Goal: Task Accomplishment & Management: Manage account settings

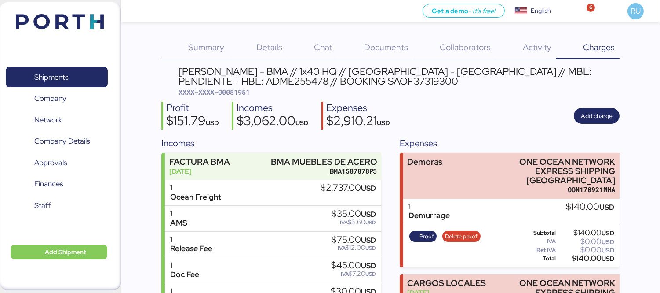
click at [245, 90] on span "XXXX-XXXX-O0051951" at bounding box center [214, 92] width 71 height 9
copy span "O0051951"
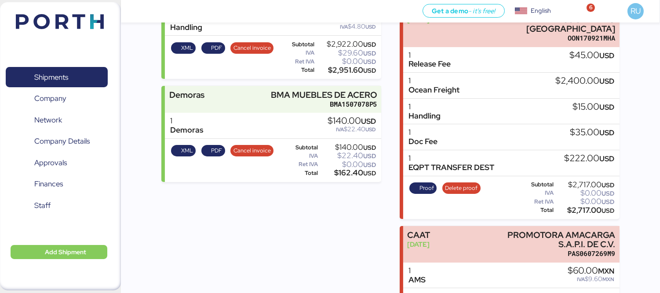
scroll to position [274, 0]
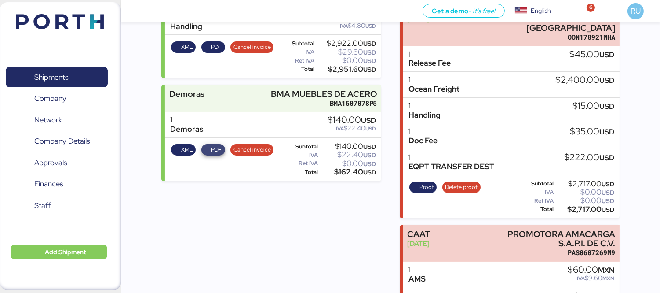
click at [214, 148] on span "PDF" at bounding box center [216, 150] width 11 height 10
click at [178, 142] on div "XML PDF Cancel invoice" at bounding box center [222, 159] width 108 height 36
click at [184, 150] on span "XML" at bounding box center [187, 150] width 12 height 10
click at [72, 28] on img at bounding box center [60, 21] width 88 height 15
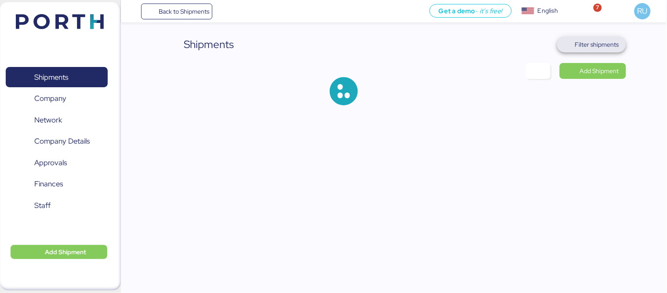
click at [596, 49] on span "Filter shipments" at bounding box center [597, 44] width 44 height 11
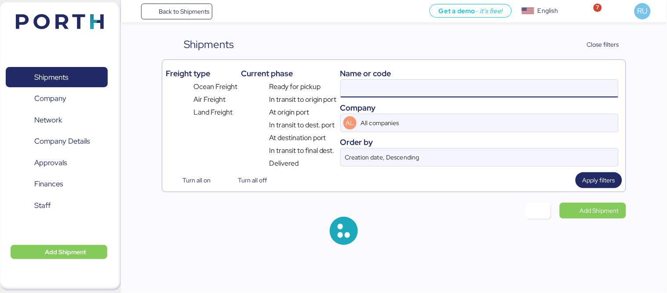
click at [420, 95] on input at bounding box center [480, 89] width 278 height 18
paste input "O0052049"
type input "ADME255478"
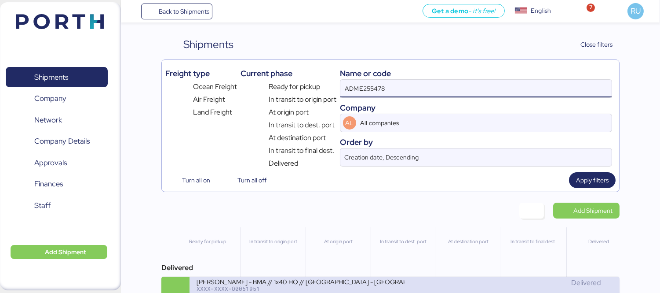
click at [359, 283] on div "[PERSON_NAME] - BMA // 1x40 HQ // [GEOGRAPHIC_DATA] - [GEOGRAPHIC_DATA] // MBL:…" at bounding box center [301, 280] width 208 height 7
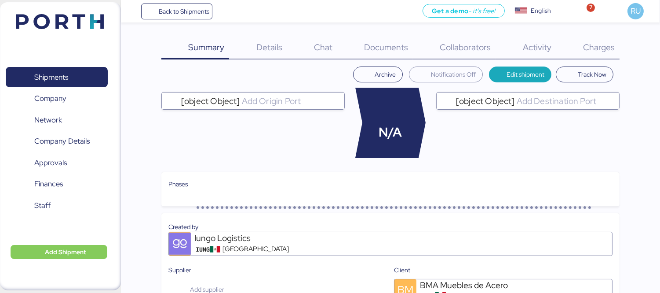
click at [586, 53] on div "Charges 0" at bounding box center [587, 48] width 63 height 23
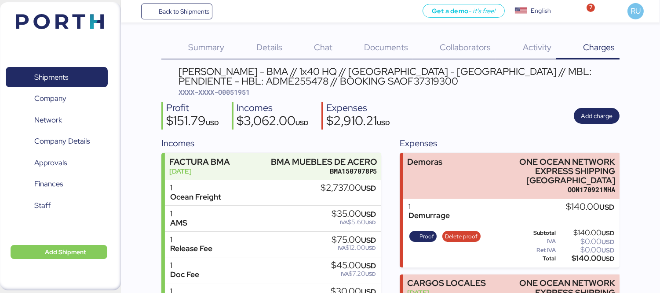
click at [83, 22] on img at bounding box center [60, 21] width 88 height 15
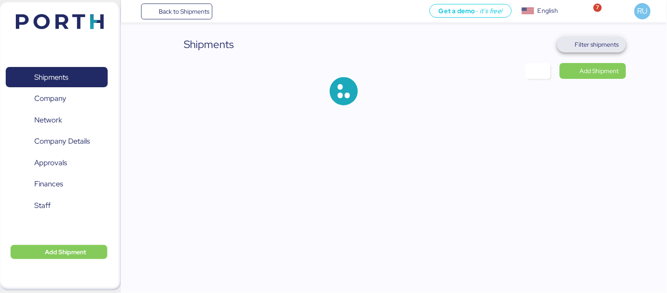
click at [608, 42] on span "Filter shipments" at bounding box center [597, 44] width 44 height 11
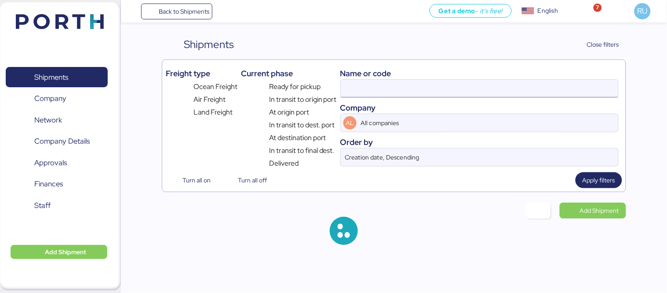
click at [487, 96] on input at bounding box center [480, 89] width 278 height 18
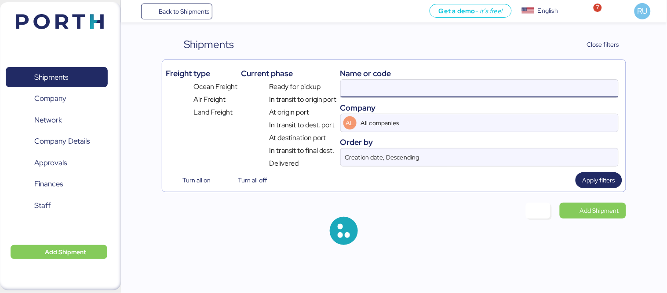
paste input "O0052049"
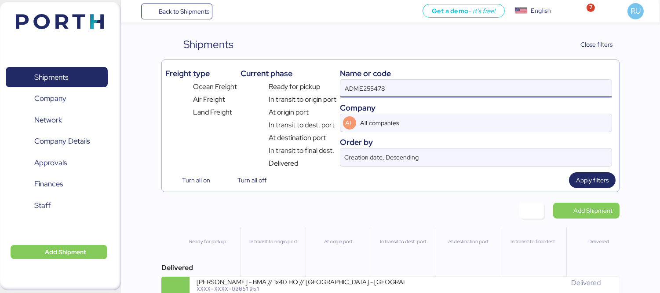
type input "ADME255478"
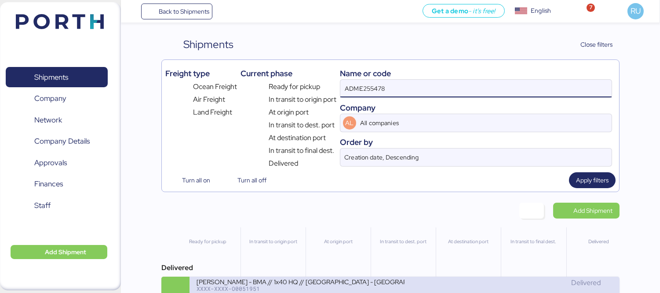
click at [320, 285] on div "[PERSON_NAME] - BMA // 1x40 HQ // [GEOGRAPHIC_DATA] - [GEOGRAPHIC_DATA] // MBL:…" at bounding box center [301, 280] width 208 height 7
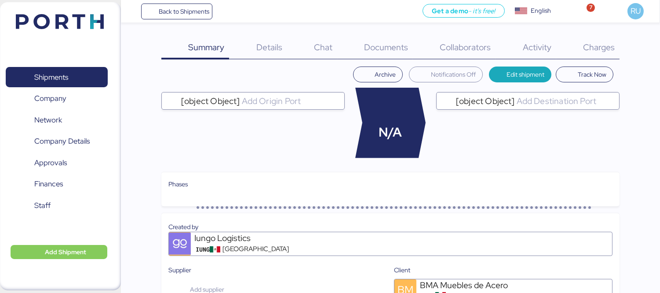
click at [591, 54] on div "Charges 0" at bounding box center [587, 48] width 63 height 23
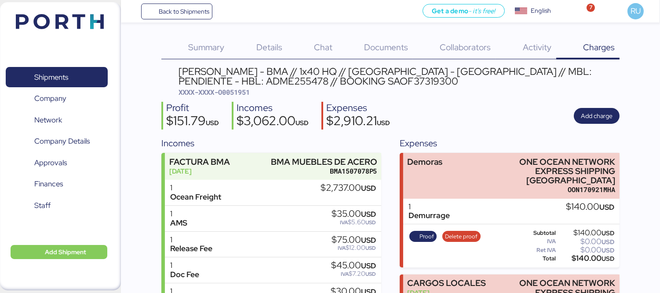
click at [76, 13] on header at bounding box center [46, 20] width 85 height 27
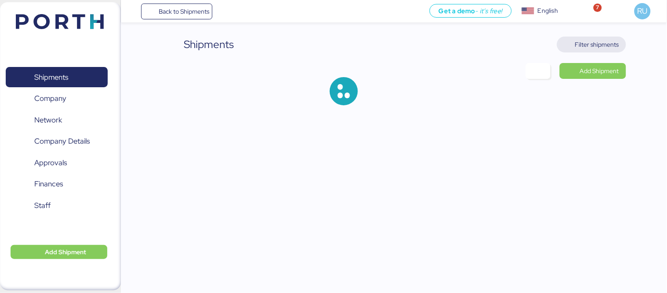
click at [587, 51] on span "Filter shipments" at bounding box center [591, 45] width 69 height 16
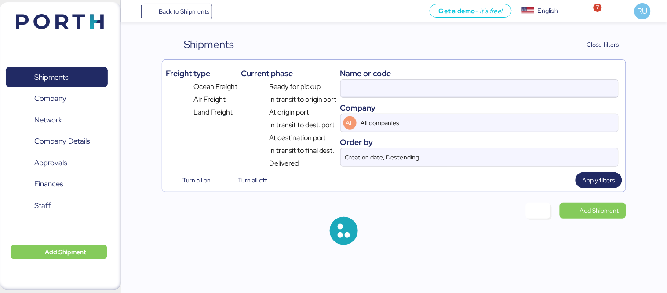
click at [472, 90] on input at bounding box center [480, 89] width 278 height 18
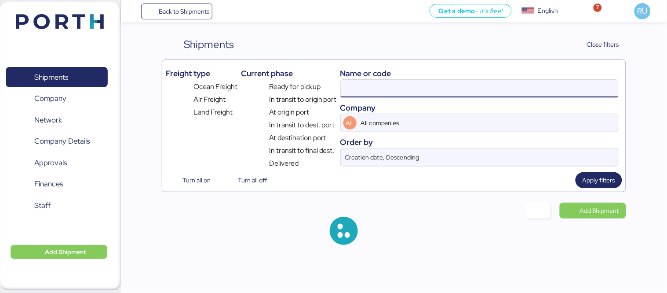
paste input "O0052049"
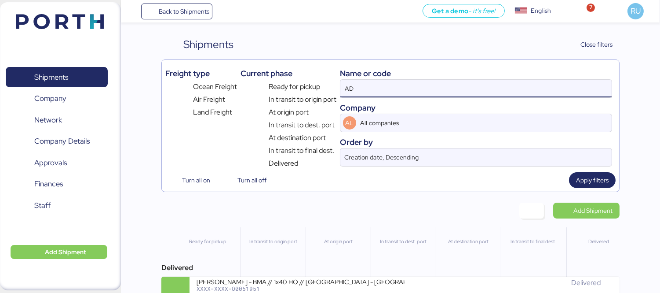
type input "A"
paste input "O0052049"
type input "O0052049"
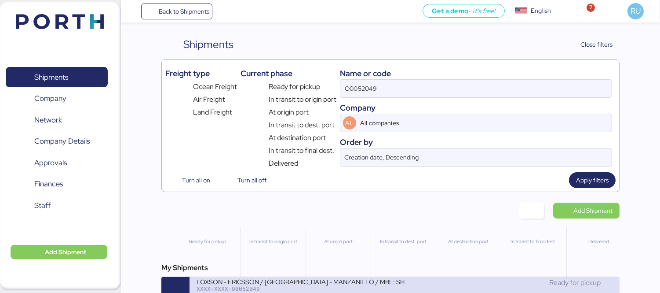
click at [344, 283] on div "LOXSON - ERICSSON / [GEOGRAPHIC_DATA] - MANZANILLO / MBL: SHMZL25166987 - HBL: …" at bounding box center [301, 280] width 208 height 7
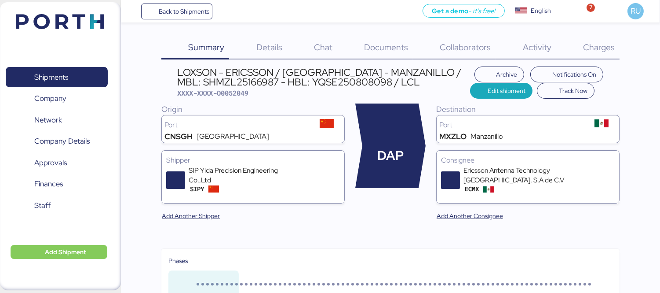
click at [601, 49] on span "Charges" at bounding box center [599, 46] width 32 height 11
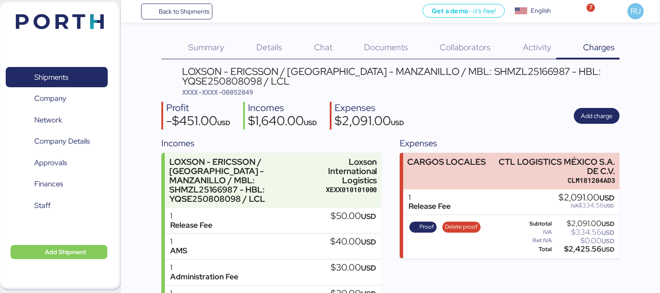
click at [381, 47] on span "Documents" at bounding box center [386, 46] width 44 height 11
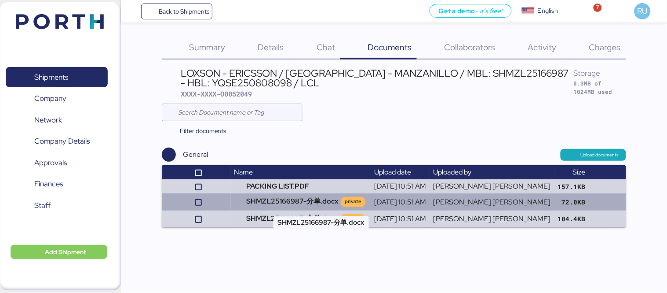
click at [309, 201] on td "SHMZL25166987-分单.docx private" at bounding box center [301, 201] width 140 height 17
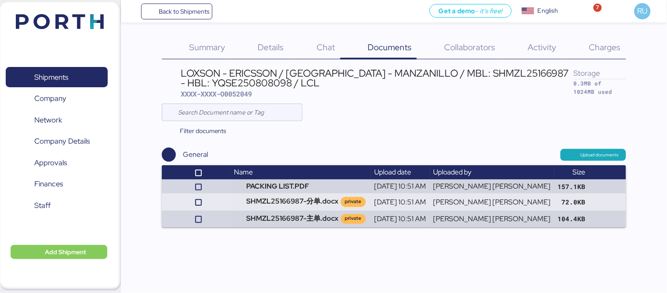
click at [79, 18] on img at bounding box center [60, 21] width 88 height 15
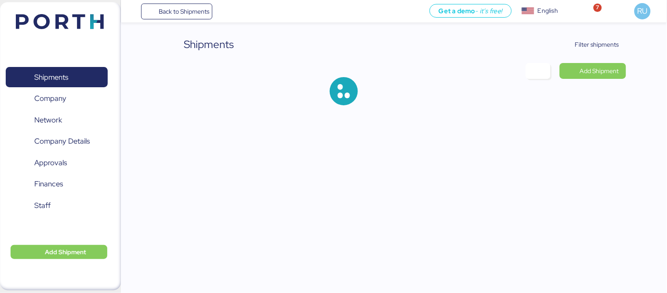
click at [597, 33] on div "Shipments Filter shipments Add Shipment" at bounding box center [333, 59] width 667 height 119
click at [604, 51] on span "Filter shipments" at bounding box center [591, 45] width 69 height 16
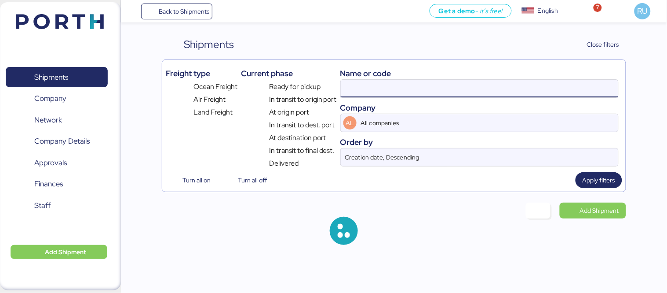
click at [459, 91] on input at bounding box center [480, 89] width 278 height 18
paste input "ADME255777"
type input "ADME255777"
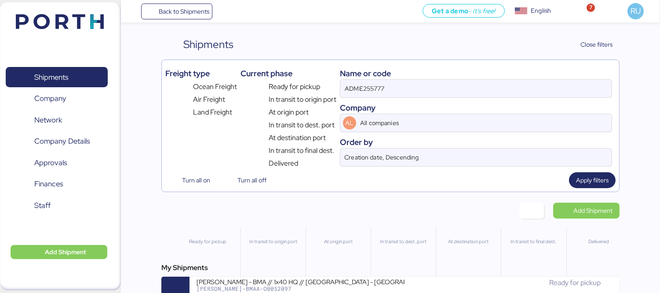
click at [326, 276] on div "My Shipments [PERSON_NAME] - BMA // 1x40 HQ // [GEOGRAPHIC_DATA] - [GEOGRAPHIC_…" at bounding box center [390, 283] width 458 height 42
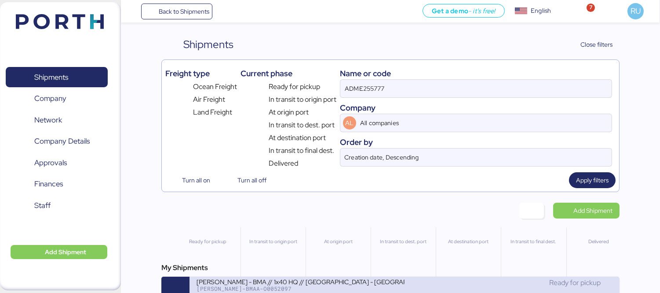
click at [330, 283] on div "[PERSON_NAME] - BMA // 1x40 HQ // [GEOGRAPHIC_DATA] - [GEOGRAPHIC_DATA] // MBL:…" at bounding box center [301, 280] width 208 height 7
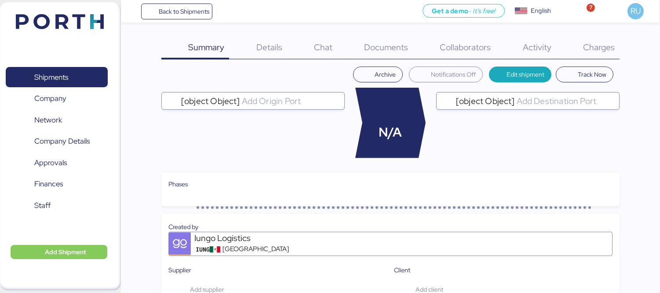
click at [586, 42] on span "Charges" at bounding box center [599, 46] width 32 height 11
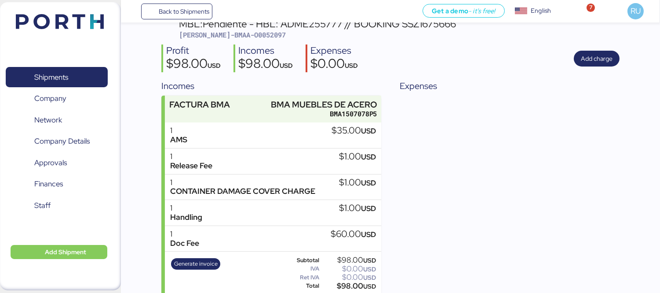
scroll to position [65, 0]
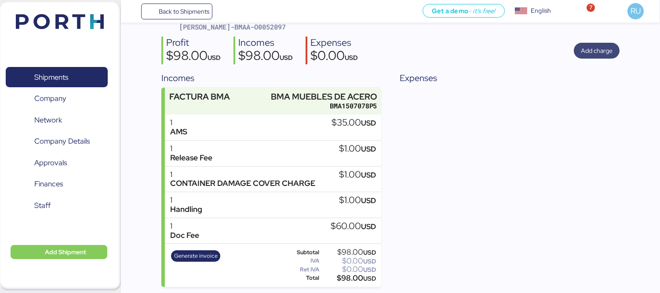
click at [608, 51] on span "Add charge" at bounding box center [597, 50] width 32 height 11
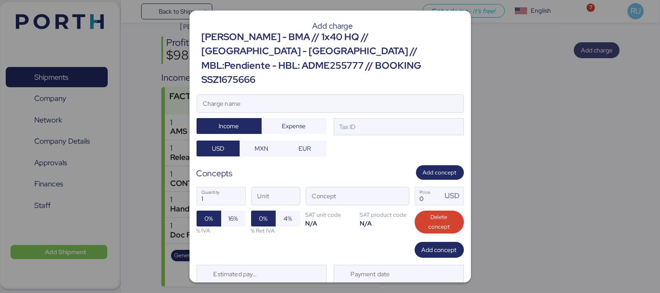
scroll to position [0, 0]
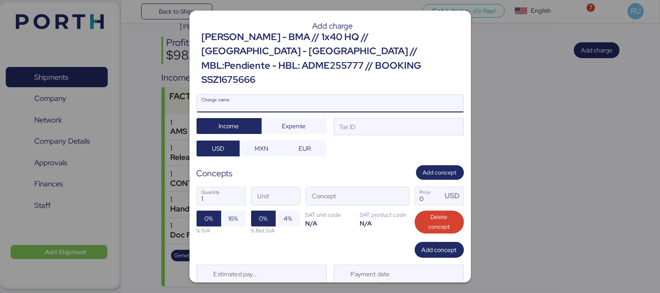
click at [412, 95] on input "Charge name" at bounding box center [330, 104] width 267 height 18
click at [361, 95] on input "Charge name" at bounding box center [330, 104] width 267 height 18
paste input "PROFIT"
type input "PROFIT"
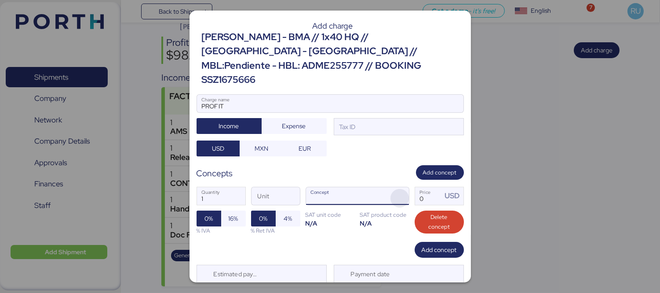
click at [392, 189] on span "button" at bounding box center [400, 198] width 18 height 18
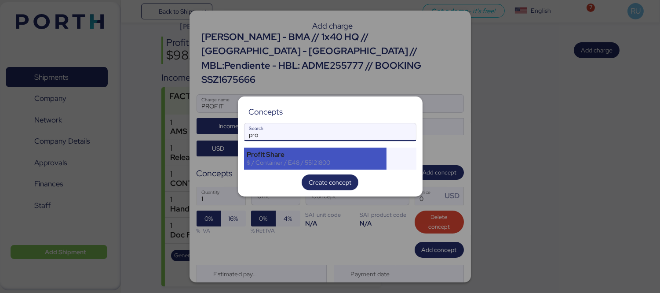
type input "pro"
click at [337, 151] on div "Profit Share" at bounding box center [315, 154] width 137 height 8
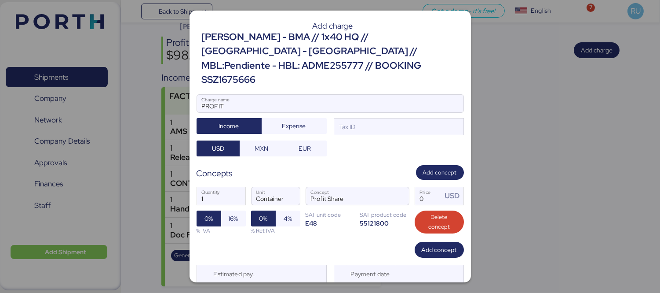
click at [294, 112] on div at bounding box center [330, 116] width 267 height 9
click at [294, 99] on input "PROFIT" at bounding box center [330, 104] width 267 height 18
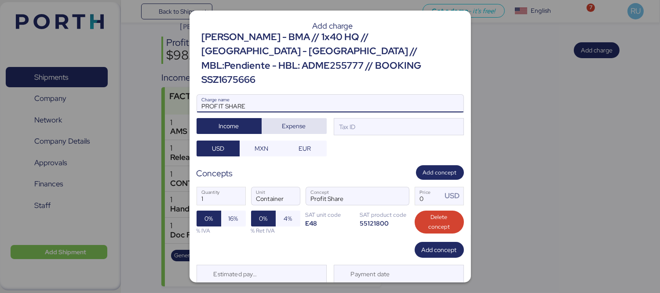
type input "PROFIT SHARE"
click at [306, 120] on span "Expense" at bounding box center [294, 126] width 51 height 12
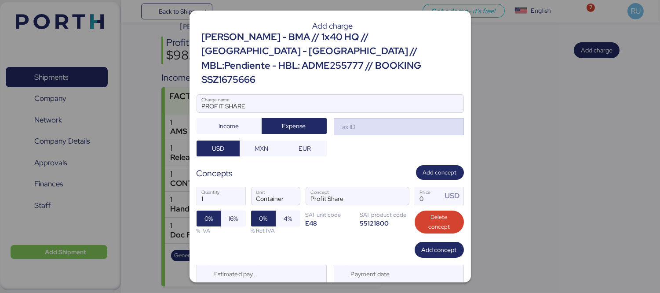
click at [361, 118] on div "Tax ID" at bounding box center [399, 127] width 130 height 18
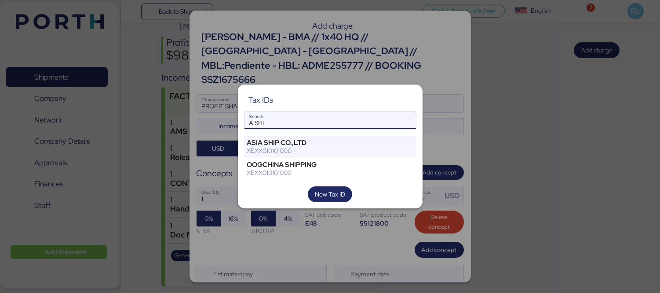
type input "A SHI"
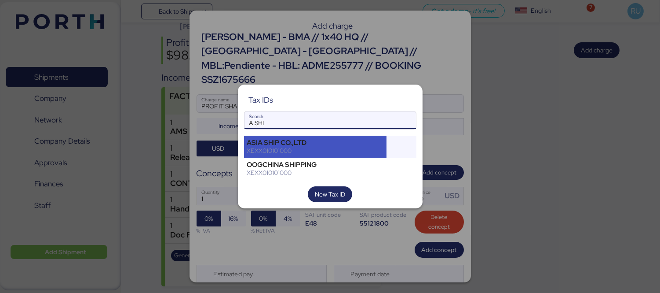
click at [343, 151] on div "XEXX010101000" at bounding box center [315, 150] width 137 height 8
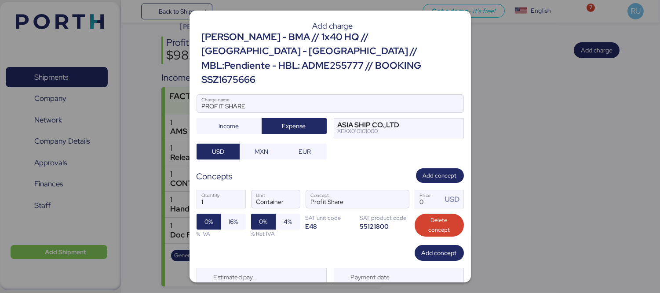
click at [418, 128] on div "PROFIT SHARE Charge name Income Expense ASIA SHIP CO.,LTD XEXX010101000 USD MXN…" at bounding box center [330, 127] width 267 height 66
click at [412, 118] on div "ASIA SHIP CO.,LTD XEXX010101000" at bounding box center [399, 128] width 130 height 21
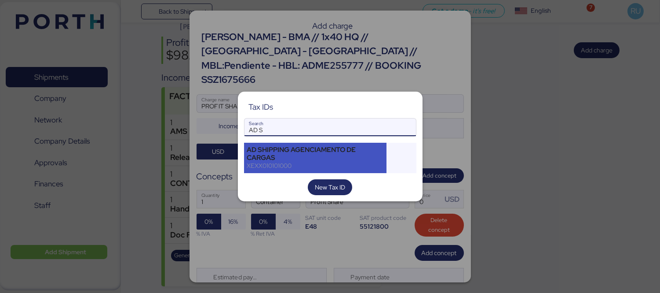
type input "AD S"
click at [342, 154] on div "AD SHIPPING AGENCIAMENTO DE CARGAS" at bounding box center [315, 154] width 137 height 16
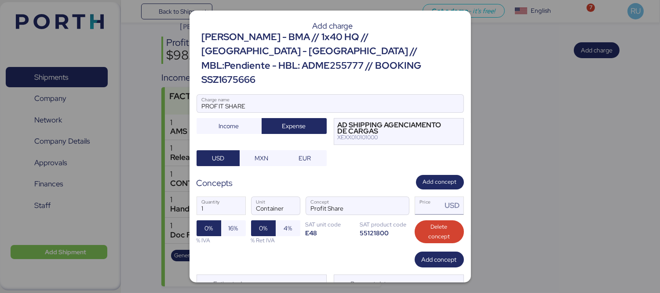
click at [424, 197] on input "Price USD" at bounding box center [428, 206] width 27 height 18
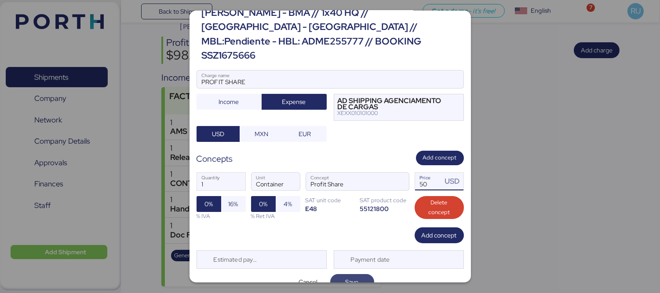
type input "50"
click at [355, 275] on span "Save" at bounding box center [352, 281] width 30 height 12
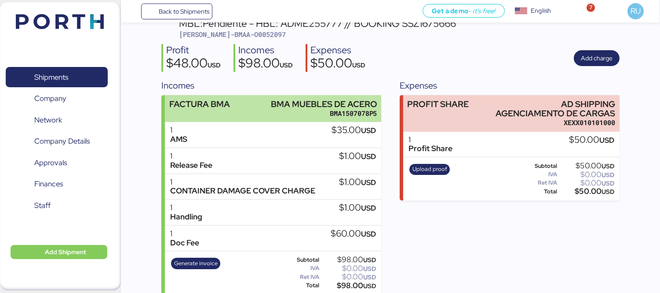
scroll to position [58, 0]
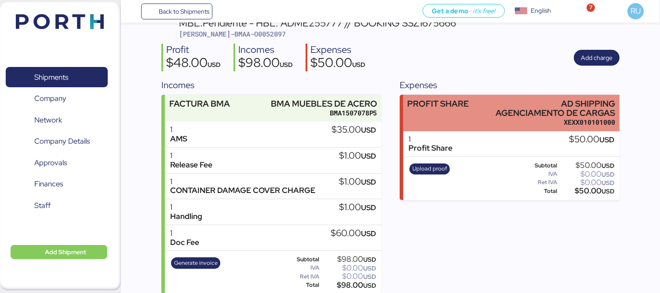
click at [449, 109] on div "PROFIT SHARE" at bounding box center [438, 113] width 62 height 28
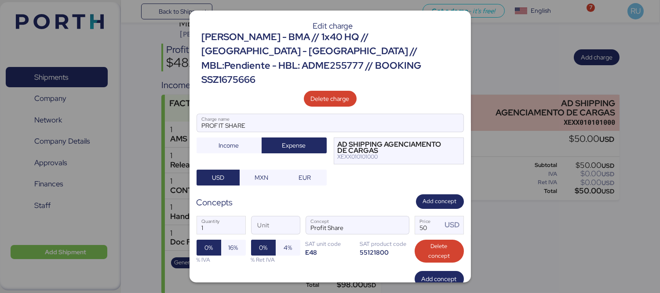
scroll to position [44, 0]
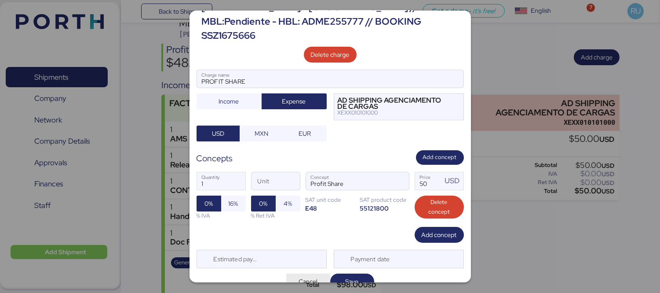
click at [309, 276] on span "Cancel" at bounding box center [308, 281] width 19 height 11
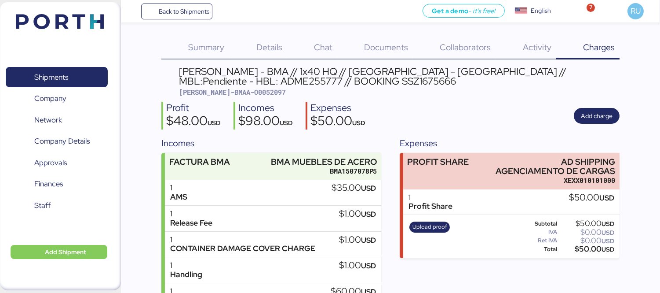
scroll to position [58, 0]
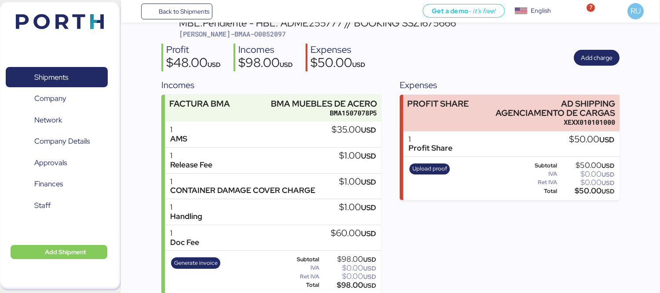
drag, startPoint x: 484, startPoint y: 119, endPoint x: 552, endPoint y: 64, distance: 87.5
click at [552, 64] on div "Profit $48.00 USD Incomes $98.00 USD Expenses $50.00 USD Add charge" at bounding box center [390, 58] width 458 height 28
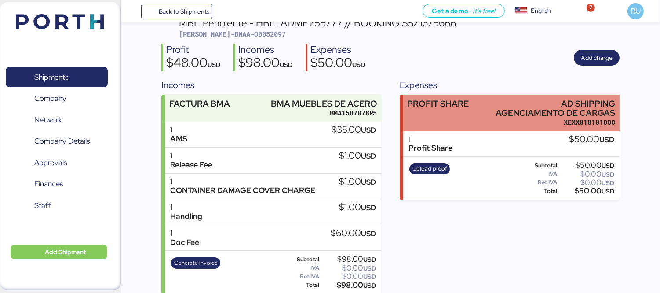
click at [454, 117] on div "PROFIT SHARE" at bounding box center [438, 113] width 62 height 28
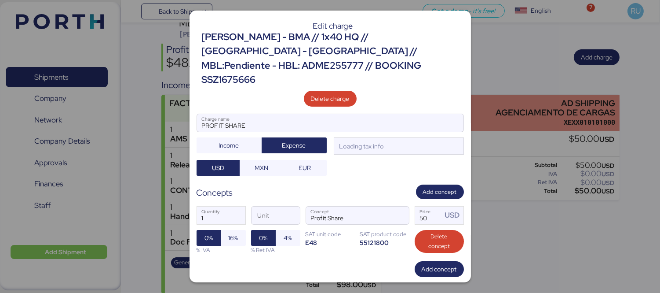
scroll to position [0, 0]
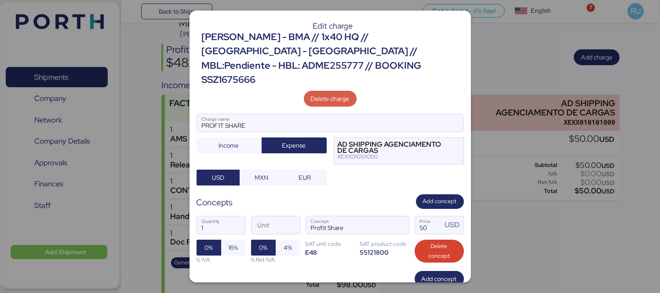
click at [313, 93] on span "Delete charge" at bounding box center [330, 98] width 39 height 11
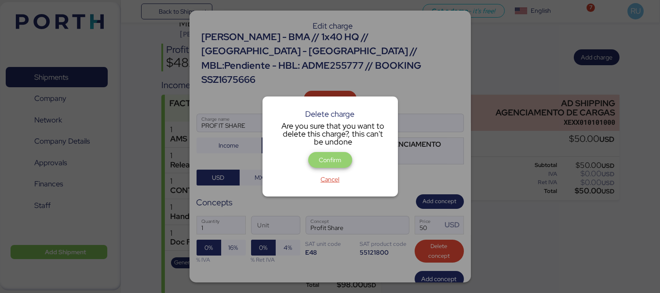
click at [310, 163] on span "Confirm" at bounding box center [330, 160] width 44 height 16
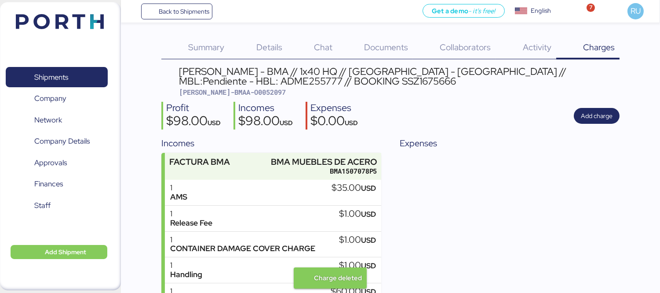
scroll to position [65, 0]
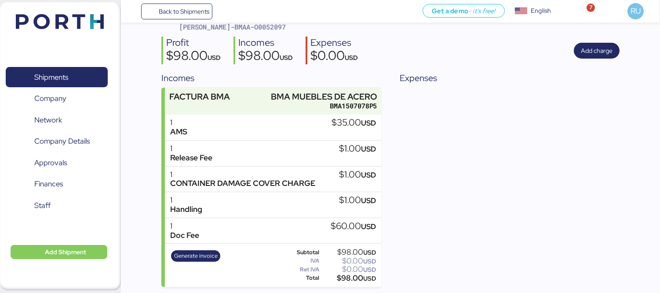
click at [600, 37] on div "Profit $98.00 USD Incomes $98.00 USD Expenses $0.00 USD Add charge" at bounding box center [390, 51] width 458 height 28
click at [601, 53] on span "Add charge" at bounding box center [597, 50] width 32 height 11
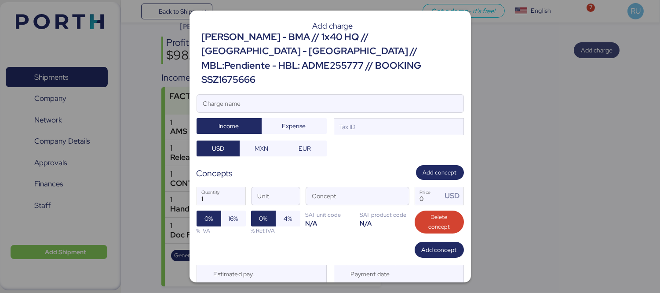
scroll to position [0, 0]
click at [314, 95] on input "Charge name" at bounding box center [330, 104] width 267 height 18
click at [401, 189] on span "button" at bounding box center [400, 198] width 18 height 18
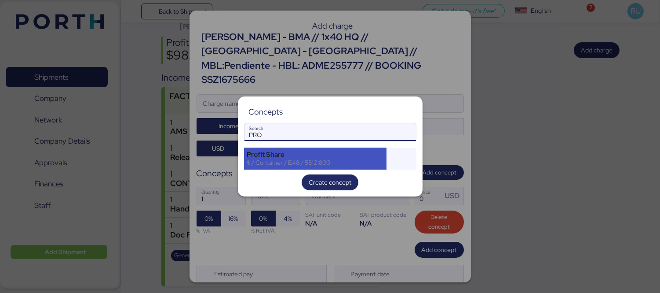
type input "PRO"
click at [339, 159] on div "$ / Container / E48 / 55121800" at bounding box center [315, 162] width 137 height 8
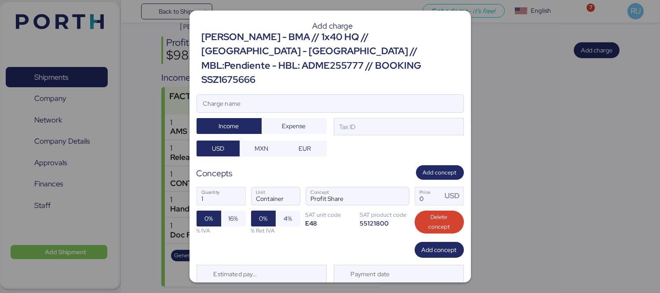
click at [404, 183] on div "1 Quantity Container Unit Profit Share Concept 0 Price USD 0% 16% % IVA 0% 4% %…" at bounding box center [330, 210] width 267 height 62
click at [415, 187] on input "Price USD" at bounding box center [428, 196] width 27 height 18
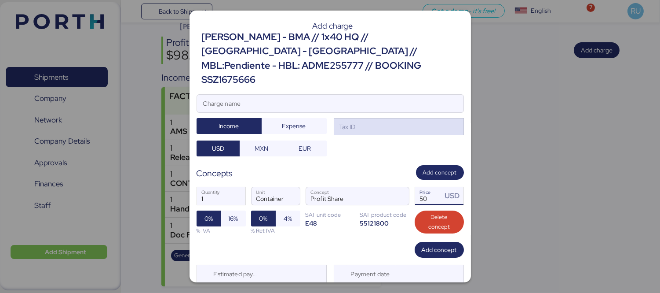
type input "50"
click at [372, 118] on div "Tax ID" at bounding box center [399, 127] width 130 height 18
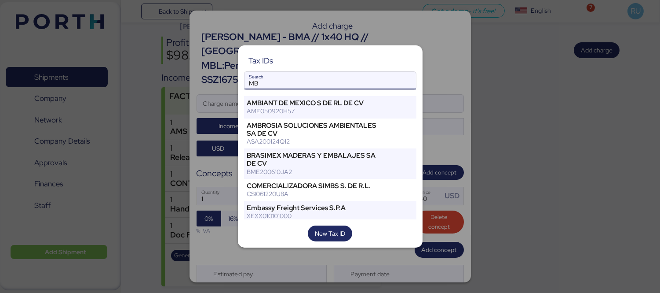
type input "M"
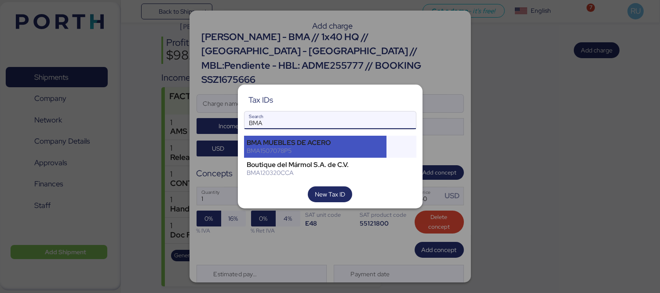
type input "BMA"
click at [282, 144] on div "BMA MUEBLES DE ACERO" at bounding box center [315, 143] width 137 height 8
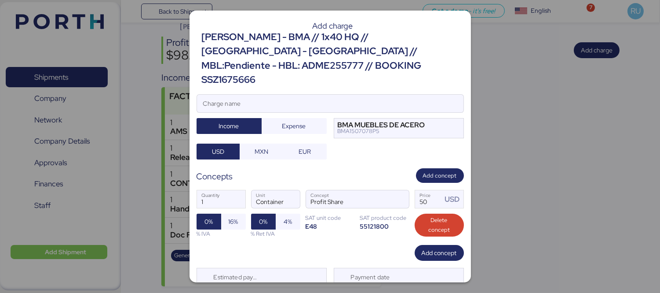
click at [436, 112] on div at bounding box center [330, 116] width 267 height 9
click at [436, 103] on input "Charge name" at bounding box center [330, 104] width 267 height 18
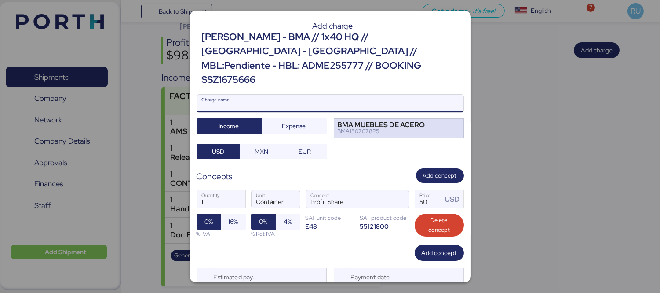
click at [447, 118] on div "BMA MUEBLES DE ACERO BMA1507078P5" at bounding box center [399, 128] width 130 height 21
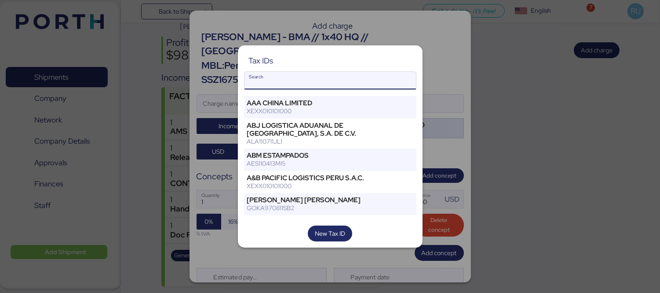
type input "D"
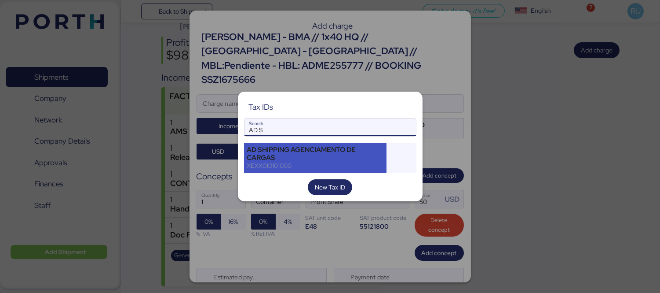
type input "AD S"
click at [334, 166] on div "XEXX010101000" at bounding box center [315, 165] width 137 height 8
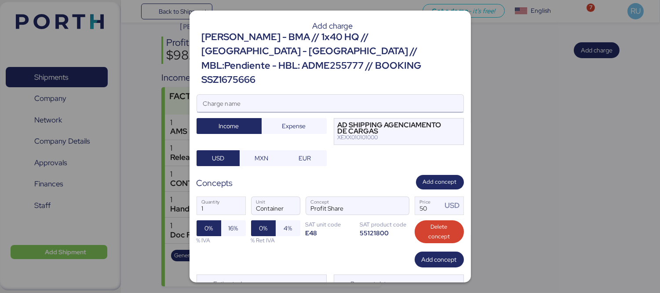
click at [305, 95] on input "Charge name" at bounding box center [330, 104] width 267 height 18
type input "p"
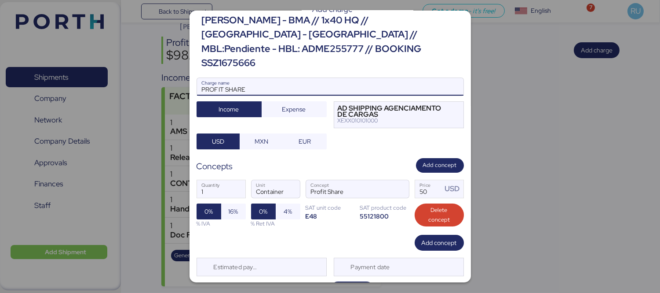
scroll to position [18, 0]
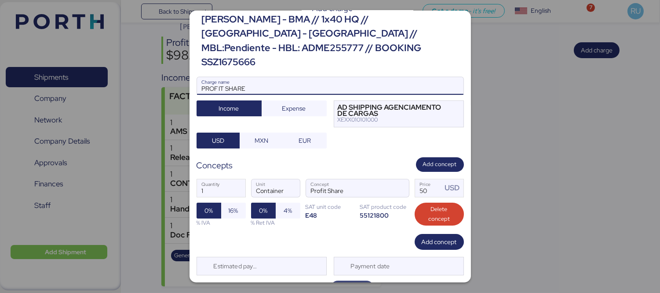
type input "PROFIT SHARE"
click at [348, 283] on span "Save" at bounding box center [352, 288] width 13 height 11
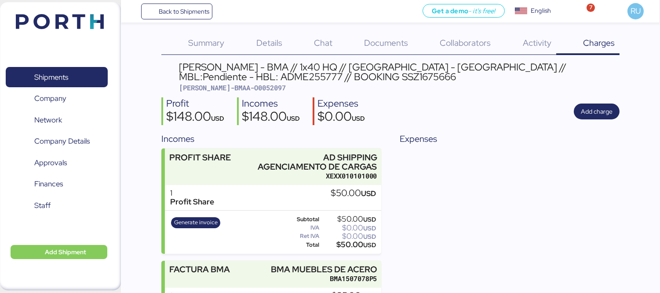
scroll to position [4, 0]
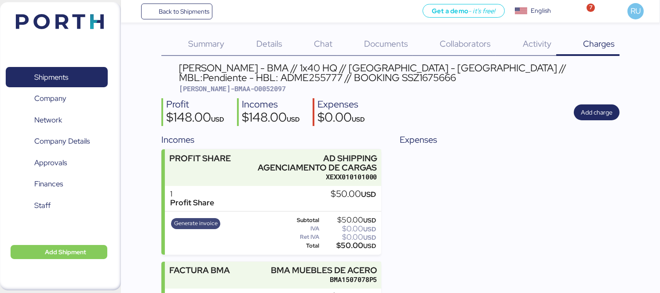
click at [199, 226] on span "Generate invoice" at bounding box center [196, 223] width 44 height 10
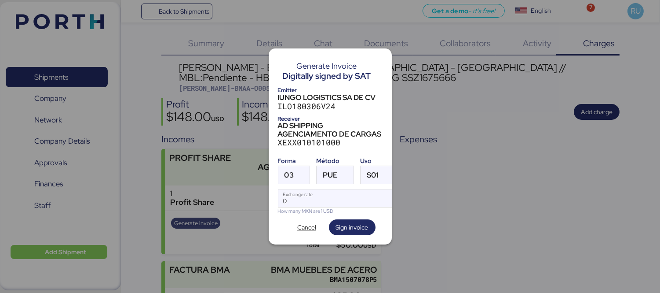
scroll to position [0, 0]
click at [304, 226] on span "Cancel" at bounding box center [306, 227] width 19 height 11
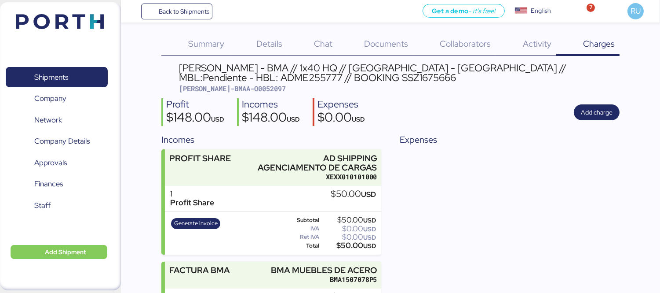
click at [369, 41] on span "Documents" at bounding box center [386, 43] width 44 height 11
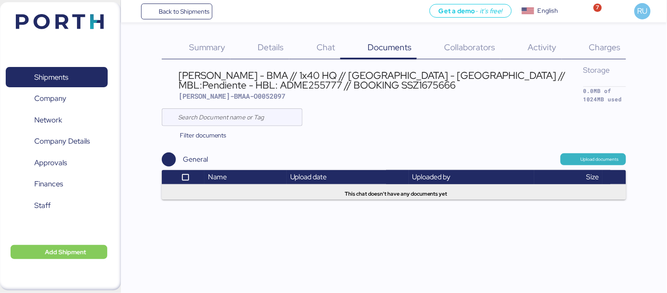
click at [607, 153] on span "Upload documents" at bounding box center [594, 158] width 66 height 11
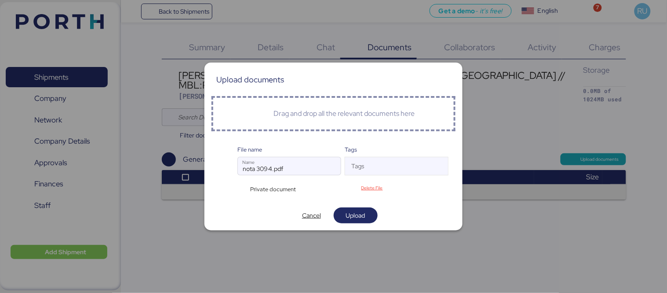
click at [236, 188] on div at bounding box center [228, 171] width 19 height 43
click at [242, 191] on div "Private document" at bounding box center [272, 189] width 68 height 8
click at [235, 187] on div at bounding box center [228, 171] width 19 height 43
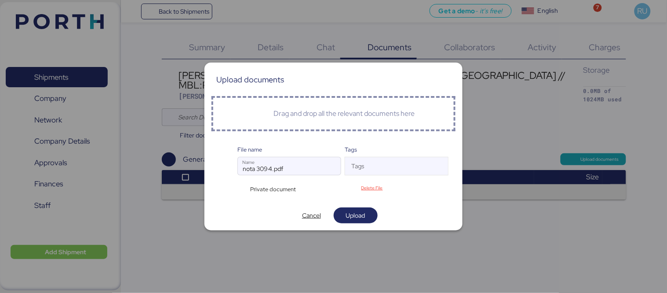
click at [235, 187] on div at bounding box center [228, 171] width 19 height 43
click at [245, 191] on div "Private document" at bounding box center [272, 189] width 68 height 8
click at [244, 190] on div "Private document" at bounding box center [272, 189] width 68 height 8
click at [247, 190] on div "Private document" at bounding box center [272, 189] width 68 height 8
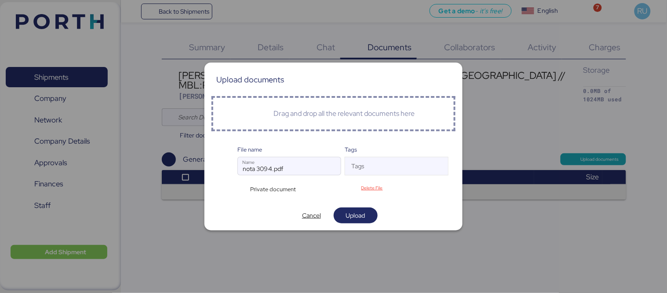
click at [257, 188] on span "Private document" at bounding box center [273, 189] width 46 height 8
click at [227, 181] on div at bounding box center [228, 171] width 19 height 43
click at [238, 187] on div "Private document" at bounding box center [272, 189] width 68 height 8
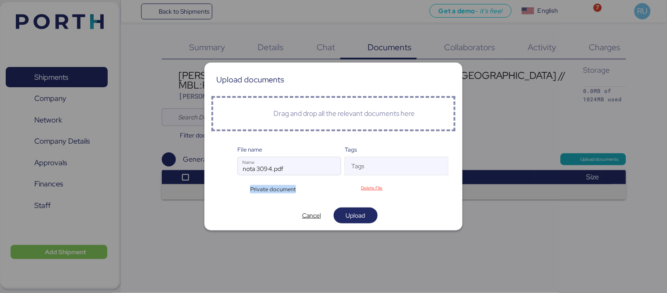
click at [239, 188] on div "Private document" at bounding box center [272, 189] width 68 height 8
click at [250, 190] on span "Private document" at bounding box center [273, 189] width 46 height 8
click at [242, 187] on div "Private document" at bounding box center [272, 189] width 68 height 8
click at [235, 184] on div at bounding box center [228, 171] width 19 height 43
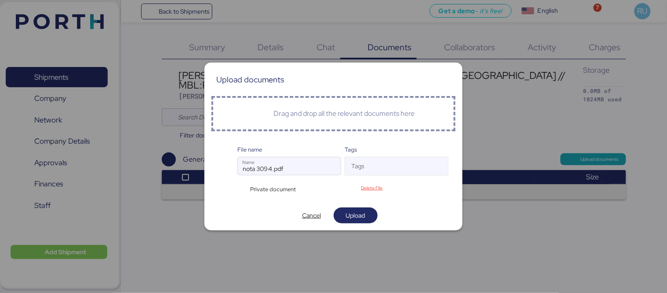
click at [232, 188] on div at bounding box center [228, 171] width 19 height 43
click at [226, 181] on div at bounding box center [228, 171] width 19 height 43
click at [390, 166] on input "Tags" at bounding box center [388, 168] width 87 height 11
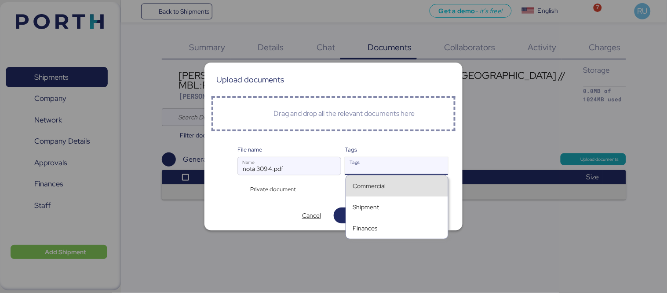
click at [244, 195] on div "File name nota 3094.pdf Name Tags Tags Private document Delete File" at bounding box center [334, 169] width 245 height 62
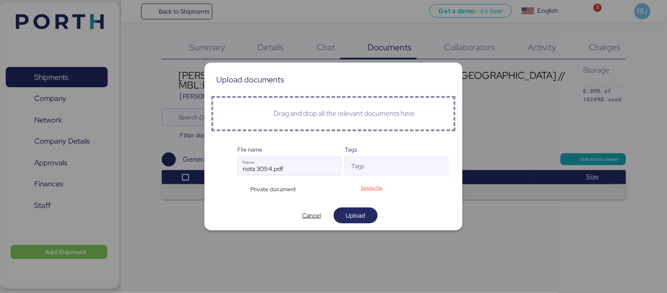
click at [242, 189] on div "Private document" at bounding box center [272, 189] width 68 height 8
click at [237, 190] on div at bounding box center [228, 171] width 19 height 43
click at [251, 189] on span "Private document" at bounding box center [273, 189] width 46 height 8
click at [253, 188] on span "Private document" at bounding box center [273, 189] width 46 height 8
click at [243, 187] on div "Private document" at bounding box center [272, 189] width 68 height 8
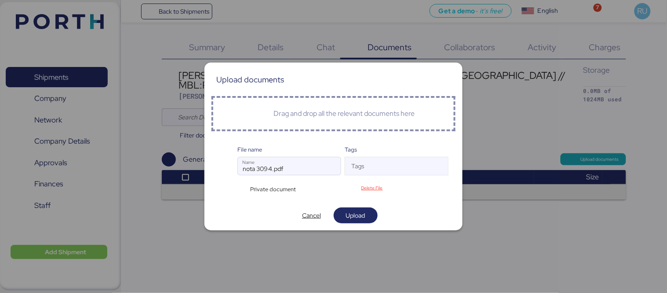
click at [243, 187] on div "Private document" at bounding box center [272, 189] width 68 height 8
click at [364, 215] on span "Upload" at bounding box center [355, 215] width 19 height 11
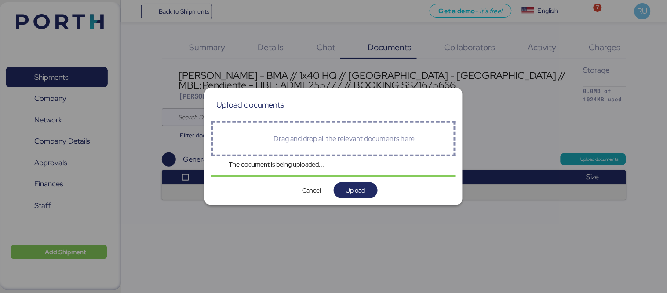
click at [524, 282] on div at bounding box center [333, 146] width 667 height 293
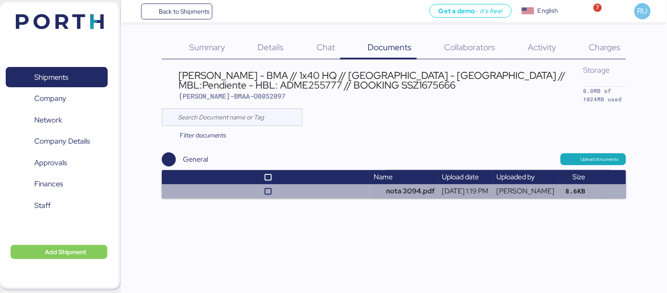
click at [530, 185] on td "[PERSON_NAME]" at bounding box center [526, 191] width 65 height 14
click at [596, 184] on span "button" at bounding box center [598, 191] width 18 height 14
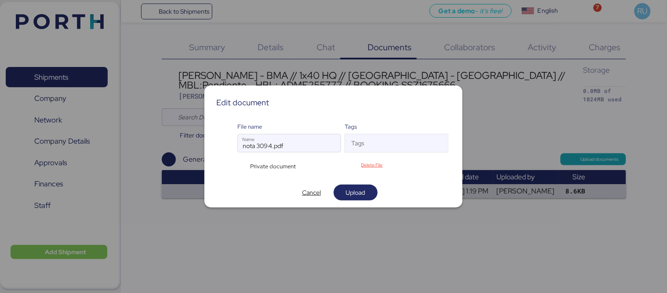
click at [272, 164] on span "Private document" at bounding box center [273, 166] width 46 height 8
click at [238, 163] on div "Private document" at bounding box center [272, 166] width 68 height 8
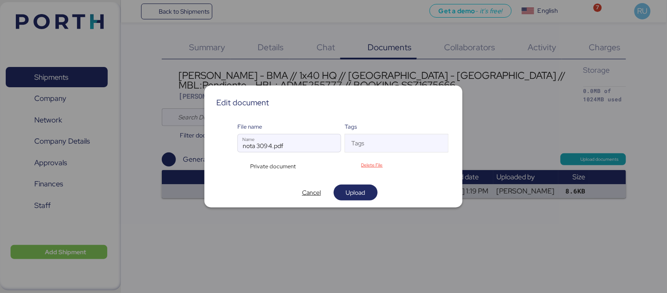
click at [212, 172] on div "File name nota 3094.pdf Name Tags Tags Private document Delete File" at bounding box center [334, 146] width 245 height 62
click at [266, 169] on span "Private document" at bounding box center [273, 166] width 46 height 8
click at [302, 165] on div "Private document" at bounding box center [272, 166] width 68 height 8
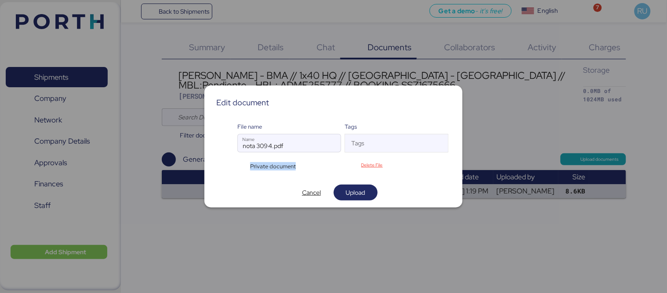
click at [302, 165] on div "Private document" at bounding box center [272, 166] width 68 height 8
click at [252, 165] on span "Private document" at bounding box center [273, 166] width 46 height 8
click at [249, 165] on div "Private document" at bounding box center [272, 166] width 68 height 8
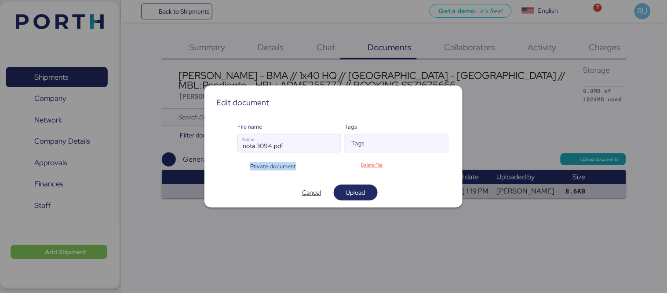
click at [249, 165] on div "Private document" at bounding box center [272, 166] width 68 height 8
click at [231, 164] on div at bounding box center [228, 149] width 19 height 43
click at [235, 166] on div at bounding box center [228, 149] width 19 height 43
click at [276, 165] on span "Private document" at bounding box center [273, 166] width 46 height 8
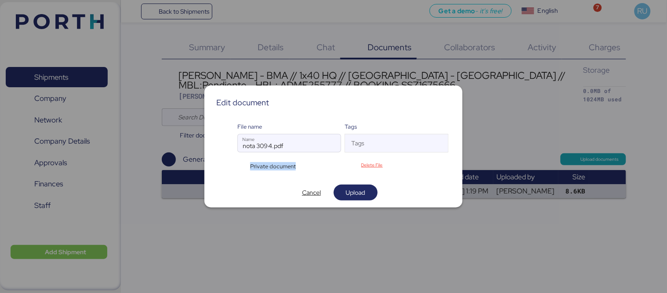
click at [276, 165] on span "Private document" at bounding box center [273, 166] width 46 height 8
click at [305, 167] on div "Private document" at bounding box center [291, 164] width 106 height 11
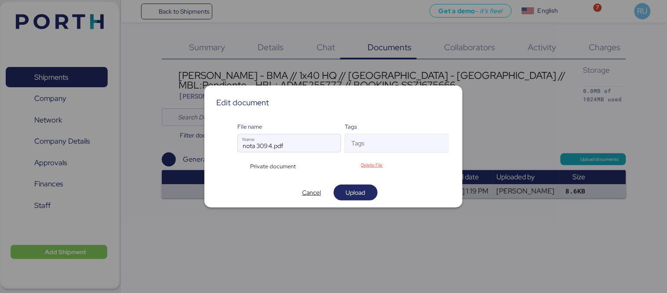
click at [237, 167] on div at bounding box center [228, 149] width 19 height 43
click at [247, 163] on div "Private document" at bounding box center [272, 166] width 68 height 8
click at [243, 165] on div "Private document" at bounding box center [272, 166] width 68 height 8
click at [350, 191] on span "Upload" at bounding box center [355, 192] width 19 height 11
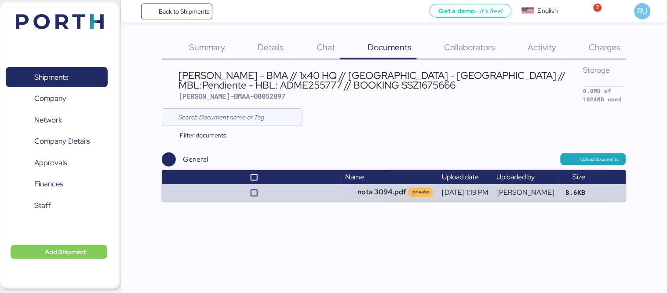
click at [607, 55] on div "Charges 0" at bounding box center [594, 48] width 64 height 23
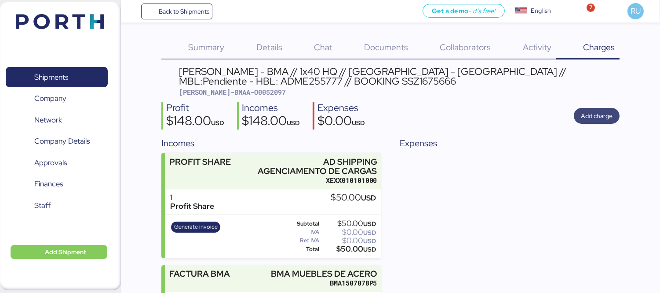
click at [593, 108] on span "Add charge" at bounding box center [597, 116] width 46 height 16
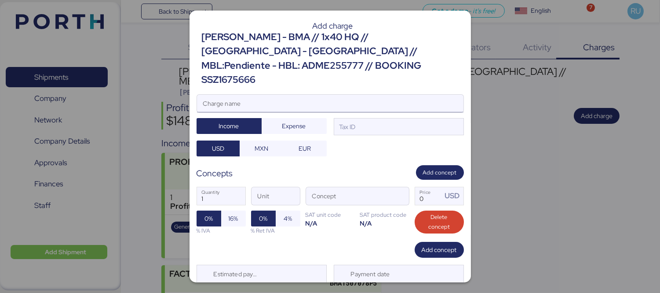
click at [313, 95] on input "Charge name" at bounding box center [330, 104] width 267 height 18
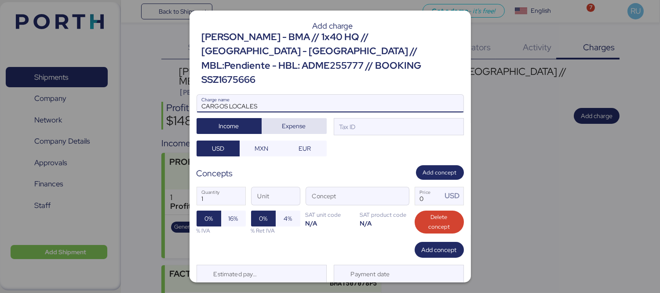
type input "CARGOS LOCALES"
click at [299, 121] on span "Expense" at bounding box center [294, 126] width 24 height 11
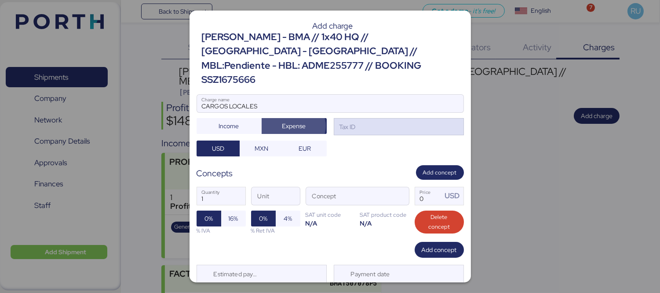
click at [399, 118] on div "Tax ID" at bounding box center [399, 127] width 130 height 18
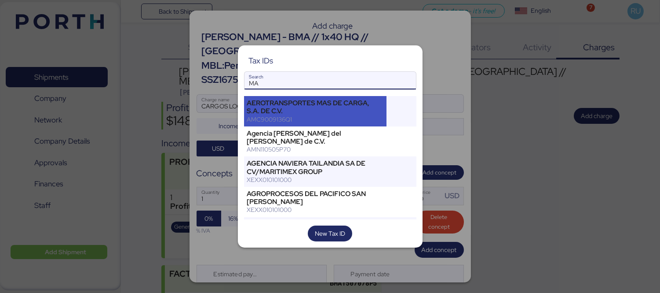
type input "M"
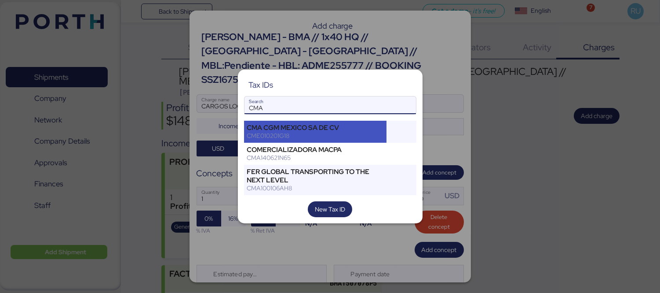
type input "CMA"
click at [333, 138] on div "CME010201G18" at bounding box center [315, 136] width 137 height 8
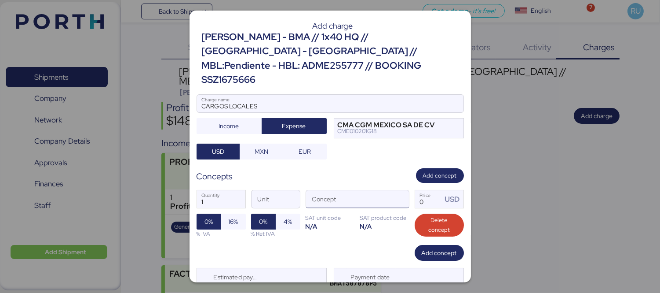
click at [391, 190] on div at bounding box center [398, 199] width 21 height 18
click at [393, 192] on span "button" at bounding box center [400, 201] width 18 height 18
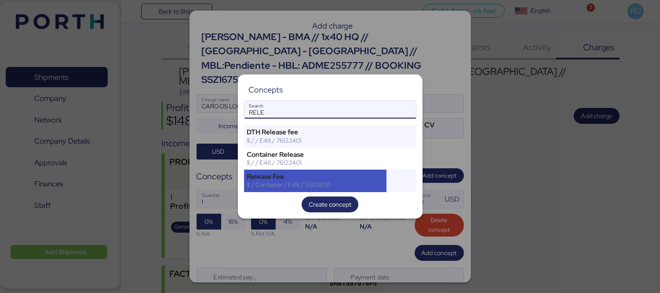
type input "RELE"
click at [350, 174] on div "Release Fee" at bounding box center [315, 176] width 137 height 8
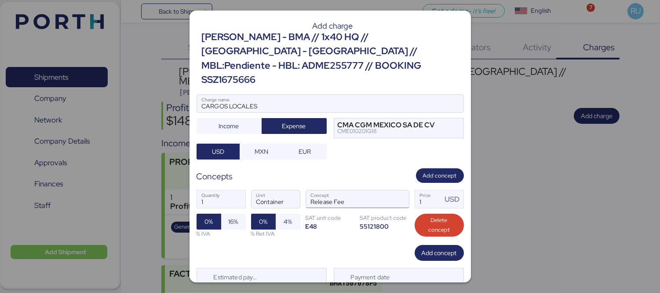
scroll to position [18, 0]
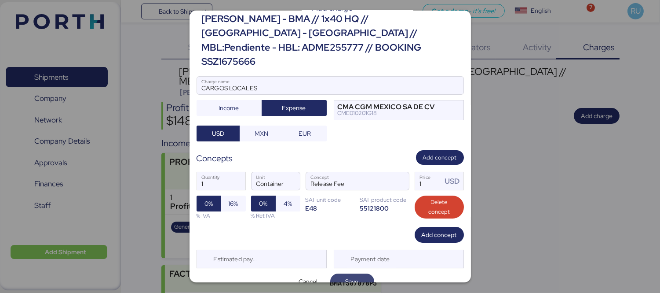
click at [345, 273] on span "Save" at bounding box center [352, 281] width 44 height 16
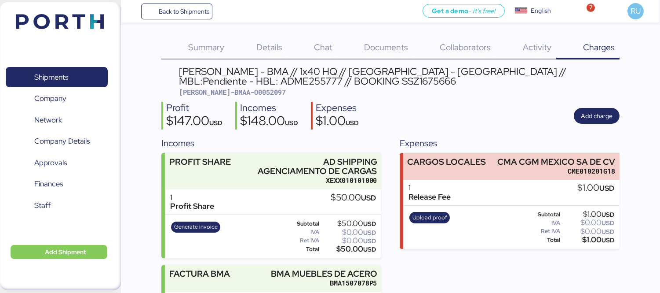
click at [53, 3] on div "Shipments 0 Company 0 Network 0 Company Details 0 Approvals 0 Finances 0 Staff …" at bounding box center [60, 146] width 121 height 288
click at [65, 16] on img at bounding box center [60, 21] width 88 height 15
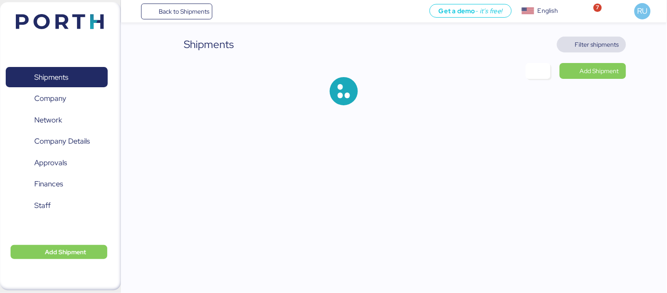
click at [594, 51] on span "Filter shipments" at bounding box center [591, 45] width 69 height 16
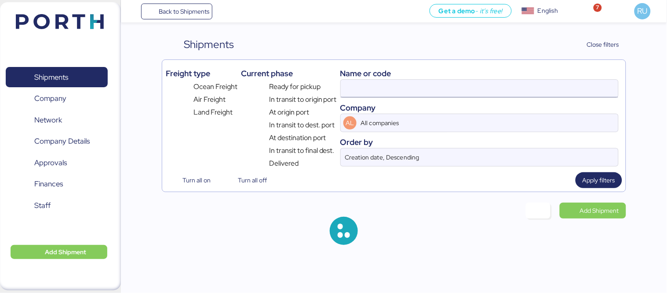
click at [479, 80] on input at bounding box center [480, 89] width 278 height 18
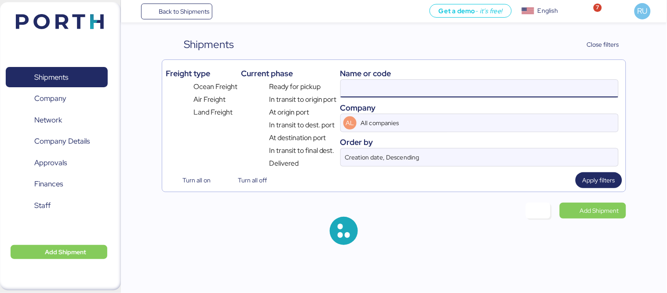
paste input "ADME255778"
type input "ADME255778"
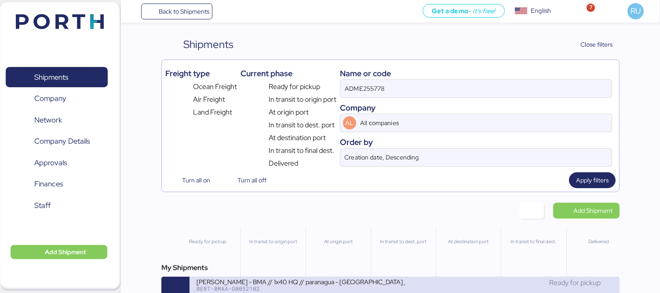
click at [390, 278] on div "[PERSON_NAME] - BMA // 1x40 HQ // paranagua - [GEOGRAPHIC_DATA] // MBL: PENDIEN…" at bounding box center [405, 290] width 430 height 28
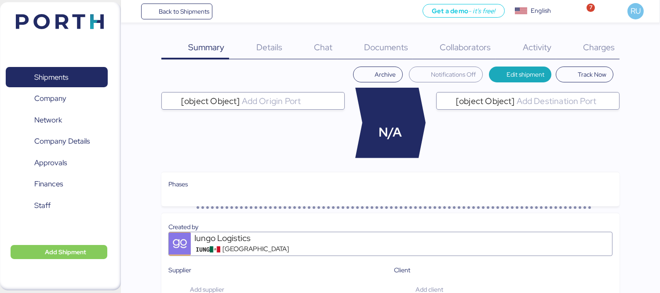
click at [616, 48] on div "Charges 0" at bounding box center [587, 48] width 63 height 23
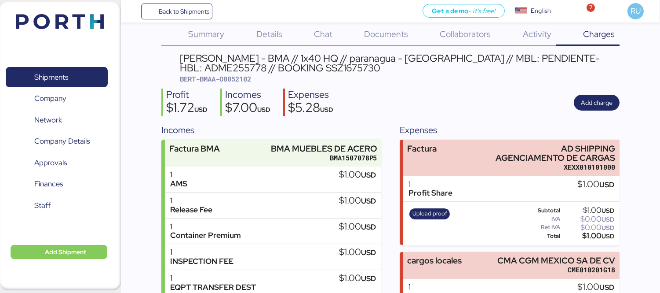
scroll to position [14, 0]
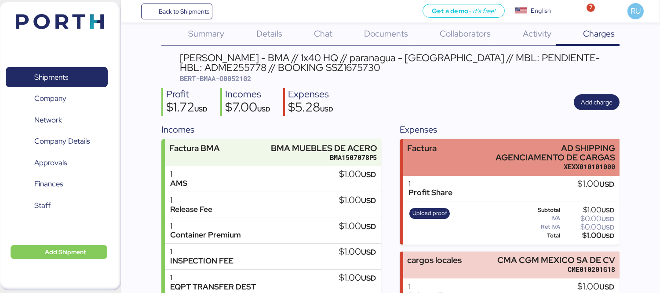
click at [468, 156] on div "Factura AD SHIPPING AGENCIAMENTO [PERSON_NAME] XEXX010101000" at bounding box center [511, 157] width 216 height 37
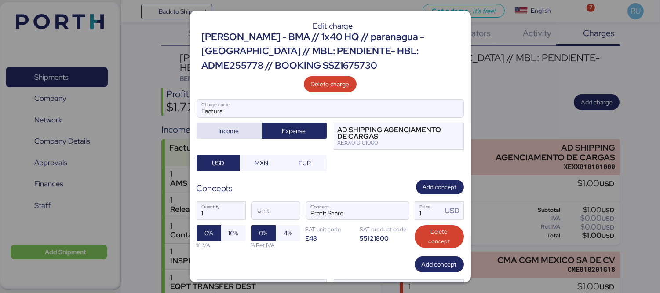
click at [225, 129] on span "Income" at bounding box center [229, 130] width 20 height 11
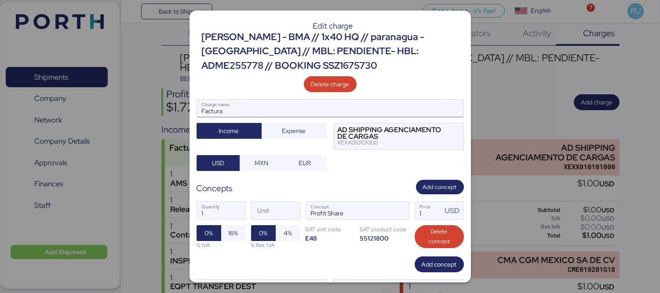
click at [245, 114] on input "Factura" at bounding box center [330, 108] width 267 height 18
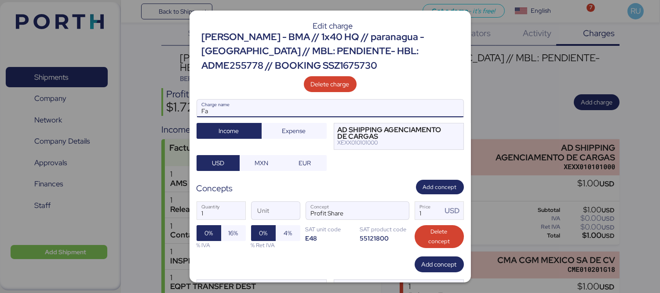
type input "F"
type input "P"
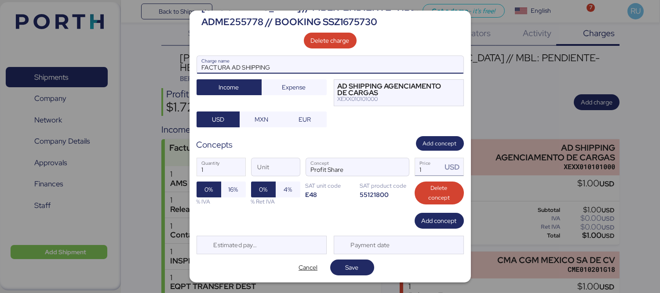
type input "FACTURA AD SHIPPING"
click at [422, 170] on input "1" at bounding box center [428, 167] width 27 height 18
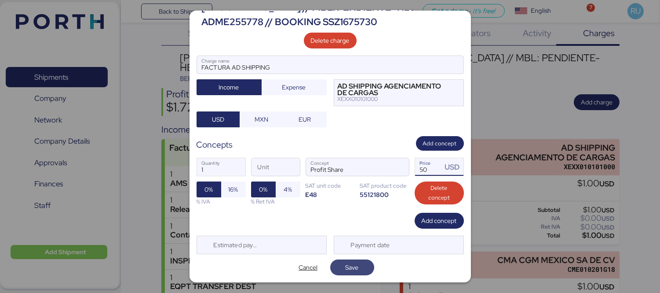
type input "50"
click at [357, 267] on span "Save" at bounding box center [352, 267] width 30 height 12
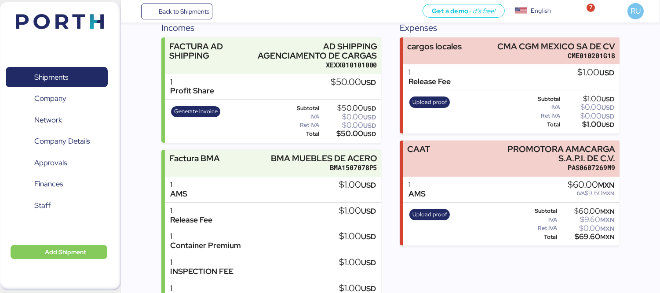
scroll to position [0, 0]
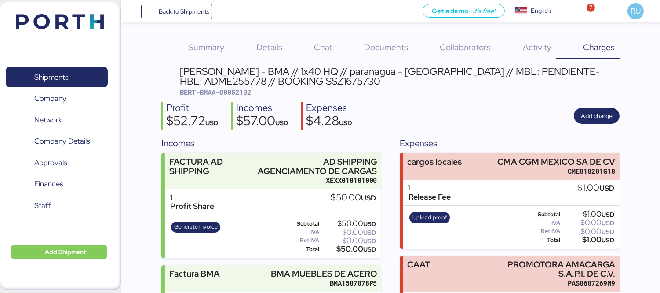
click at [363, 53] on div "Documents 0" at bounding box center [375, 48] width 76 height 23
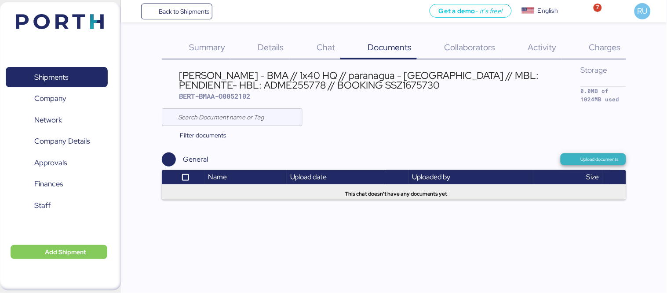
click at [585, 155] on span "Upload documents" at bounding box center [600, 159] width 38 height 8
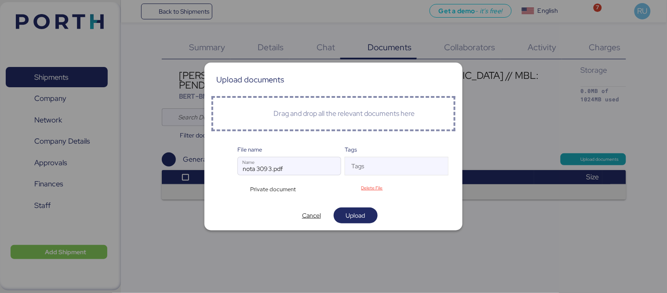
click at [243, 187] on div "Private document" at bounding box center [272, 189] width 68 height 8
click at [362, 217] on span "Upload" at bounding box center [355, 215] width 19 height 11
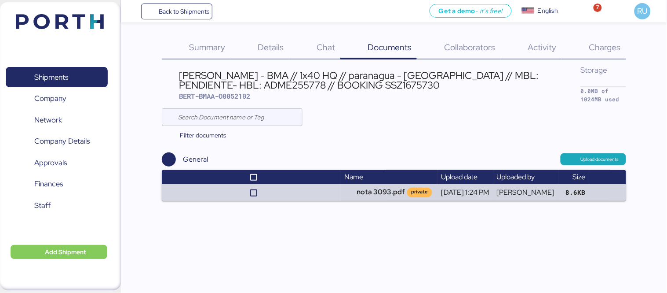
click at [594, 44] on span "Charges" at bounding box center [605, 46] width 32 height 11
